Goal: Transaction & Acquisition: Purchase product/service

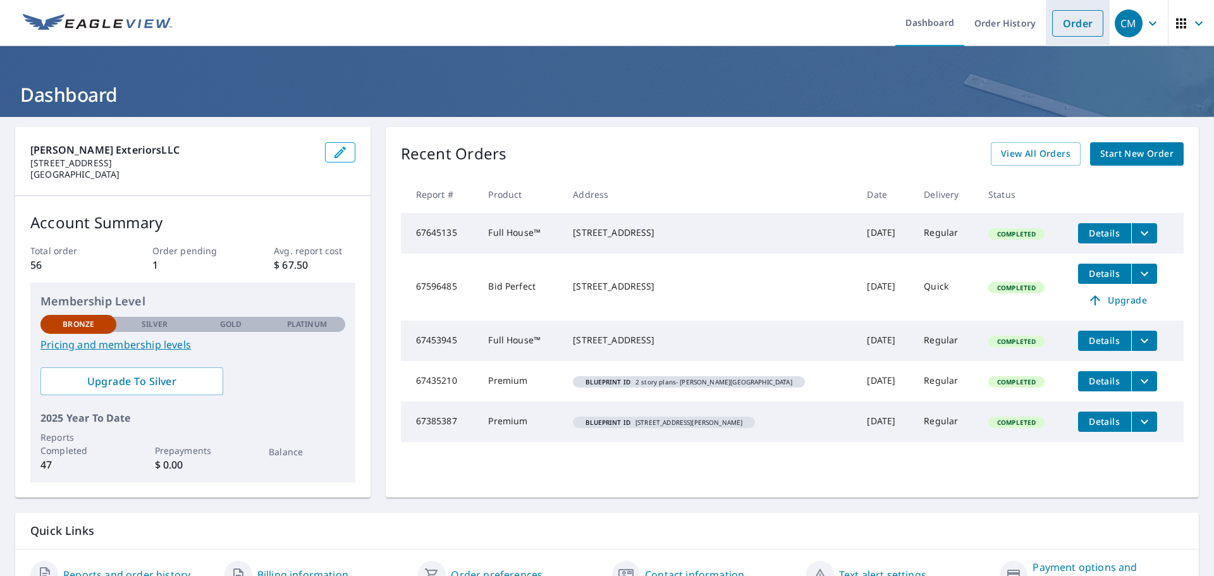
click at [1059, 17] on link "Order" at bounding box center [1077, 23] width 51 height 27
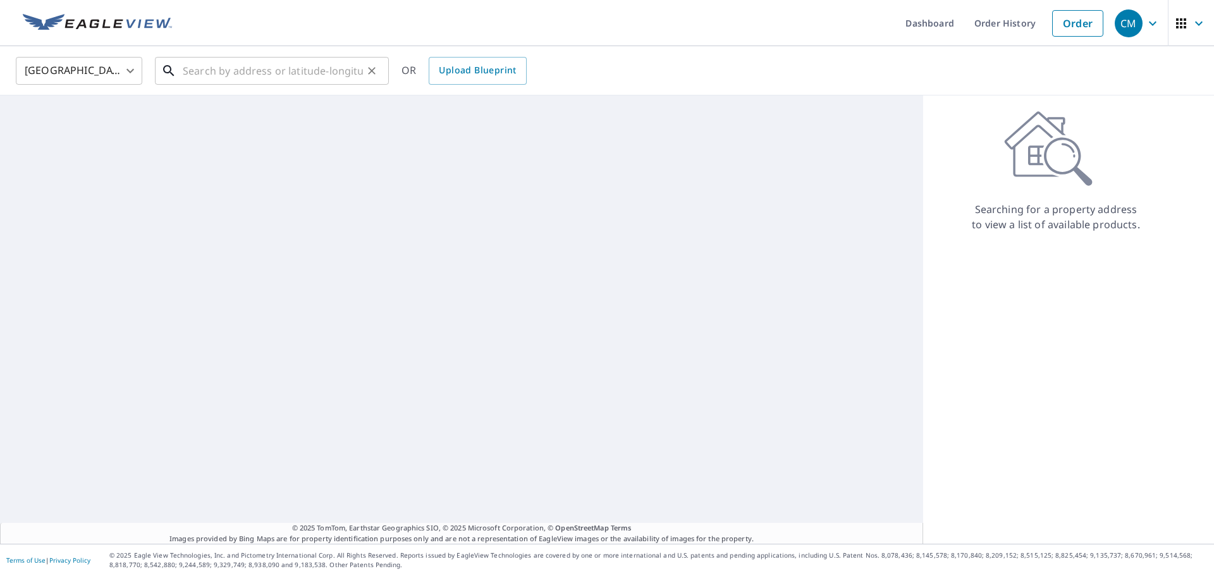
click at [220, 68] on input "text" at bounding box center [273, 70] width 180 height 35
paste input "[STREET_ADDRESS]"
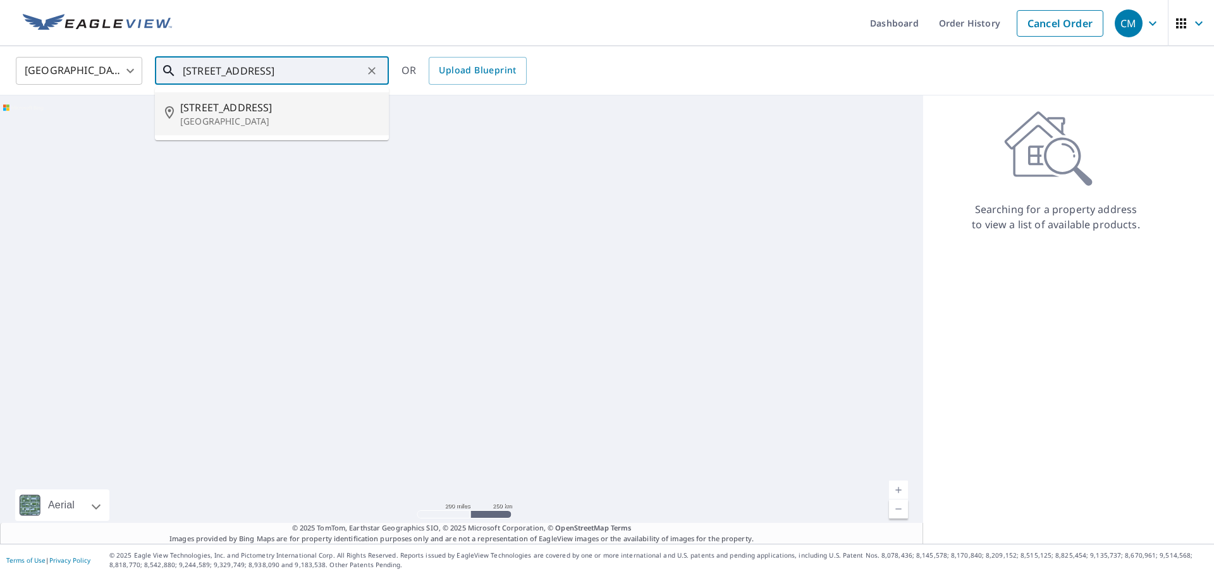
click at [260, 112] on span "[STREET_ADDRESS]" at bounding box center [279, 107] width 198 height 15
type input "[STREET_ADDRESS]"
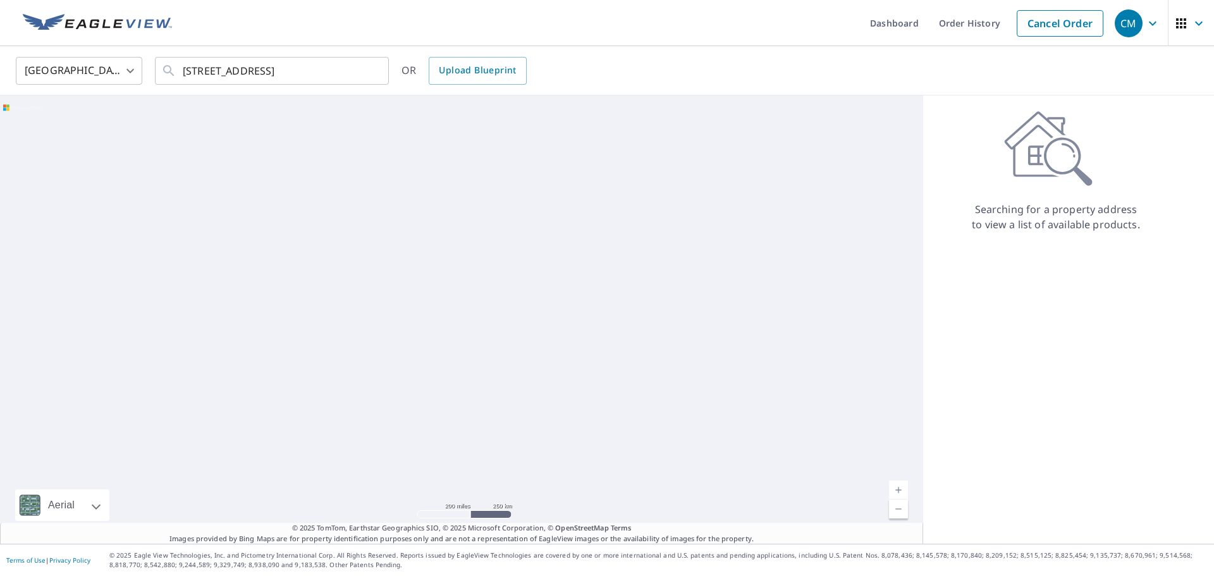
scroll to position [0, 0]
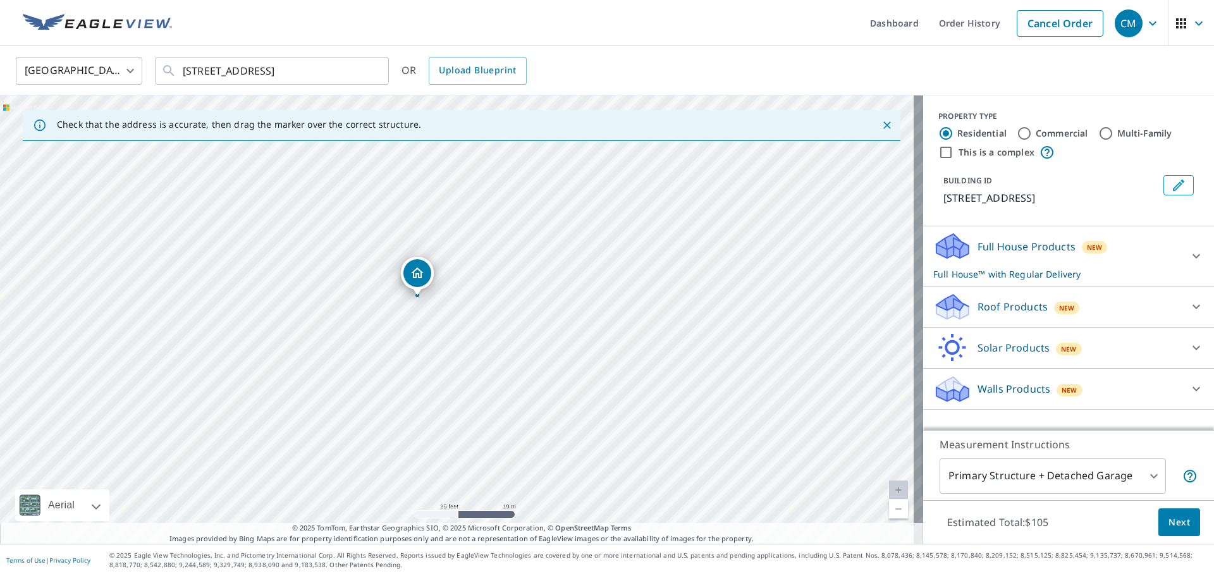
click at [1088, 304] on div "Roof Products New" at bounding box center [1057, 307] width 248 height 30
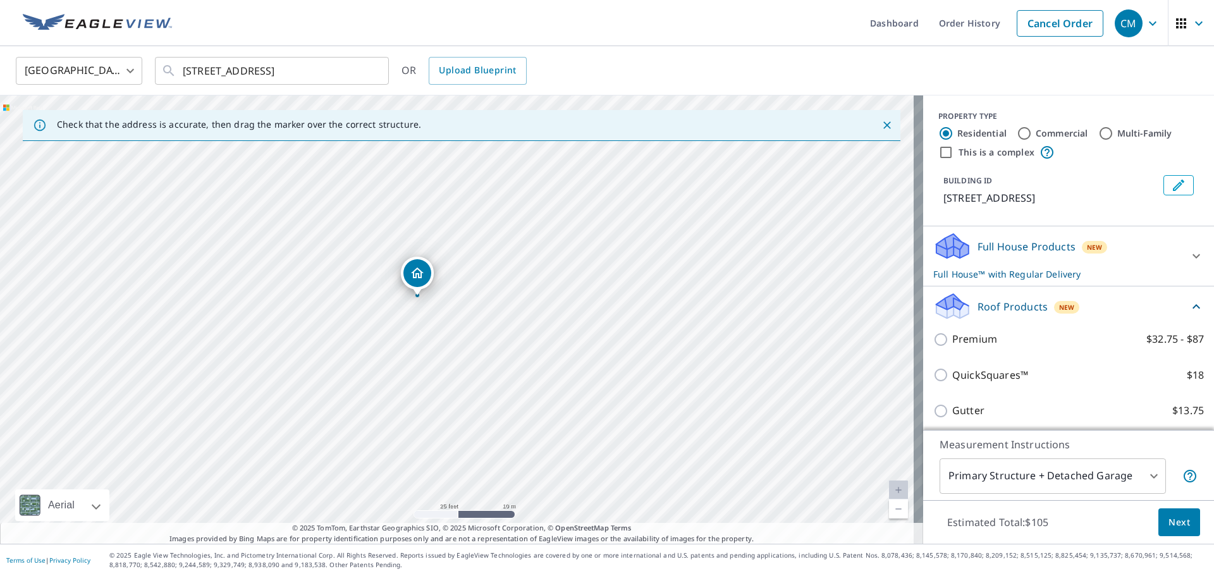
scroll to position [63, 0]
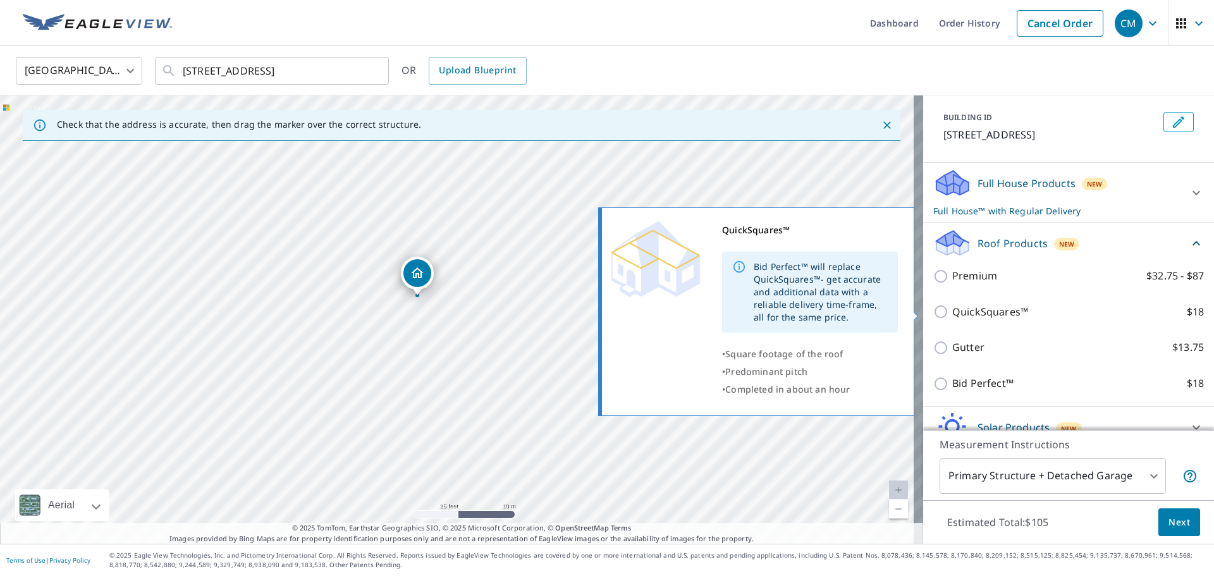
click at [1069, 304] on label "QuickSquares™ $18" at bounding box center [1078, 312] width 252 height 16
click at [952, 304] on input "QuickSquares™ $18" at bounding box center [942, 311] width 19 height 15
checkbox input "true"
checkbox input "false"
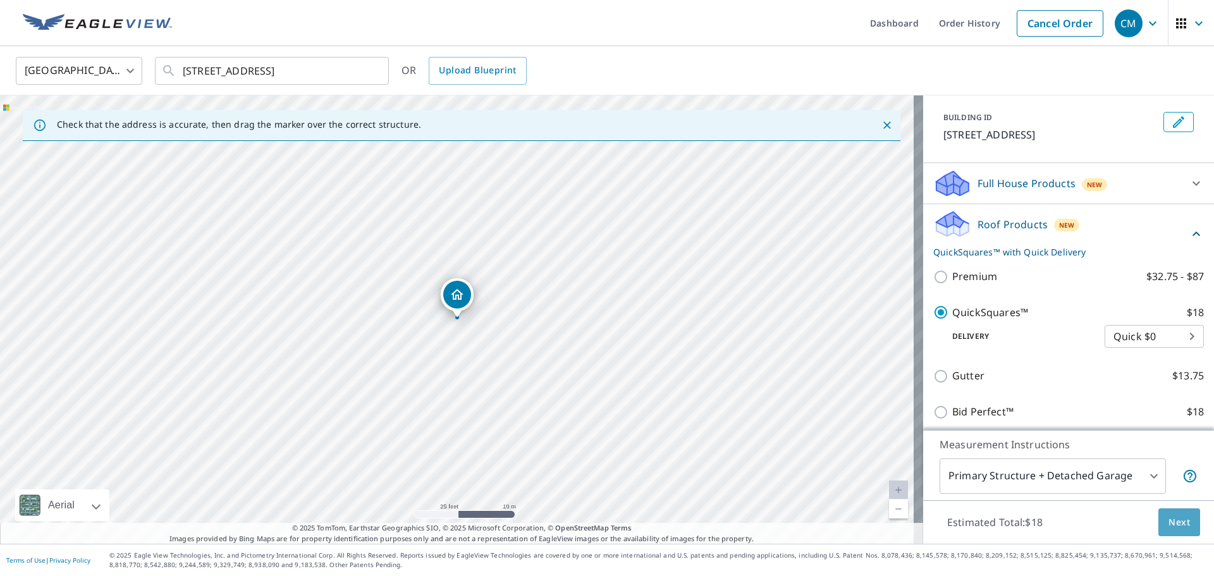
click at [1167, 513] on button "Next" at bounding box center [1179, 522] width 42 height 28
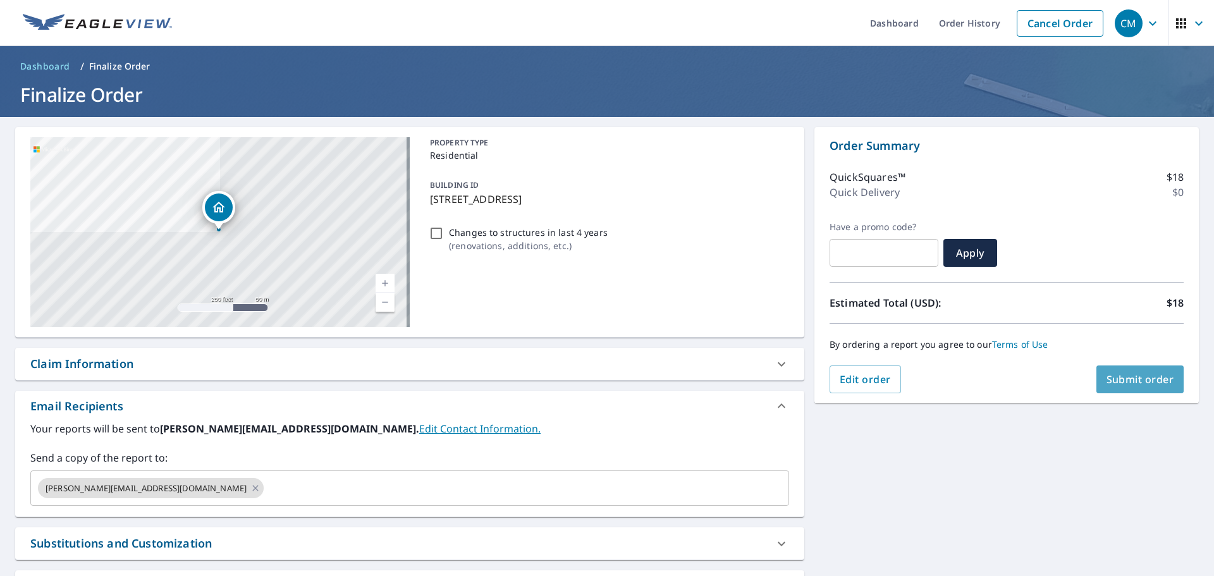
click at [1129, 381] on span "Submit order" at bounding box center [1140, 379] width 68 height 14
